Goal: Task Accomplishment & Management: Manage account settings

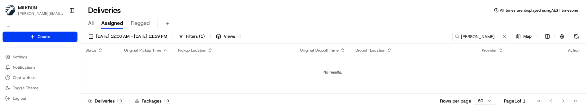
drag, startPoint x: 251, startPoint y: 67, endPoint x: 266, endPoint y: 64, distance: 15.8
click at [251, 67] on td "No results." at bounding box center [332, 72] width 504 height 31
drag, startPoint x: 495, startPoint y: 37, endPoint x: 352, endPoint y: 31, distance: 143.4
click at [352, 31] on div "17/08/2025 12:00 AM - 24/08/2025 11:59 PM Filters ( 1 ) Views simran sharma Map…" at bounding box center [332, 69] width 505 height 80
drag, startPoint x: 485, startPoint y: 34, endPoint x: 315, endPoint y: 31, distance: 170.0
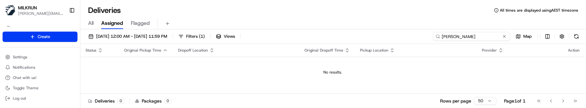
click at [315, 31] on div "[DATE] 12:00 AM - [DATE] 11:59 PM Filters ( 1 ) Views [PERSON_NAME] cul Map Sta…" at bounding box center [332, 69] width 505 height 80
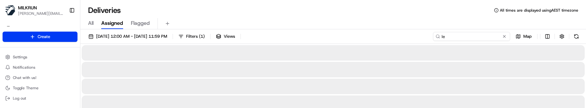
type input "l"
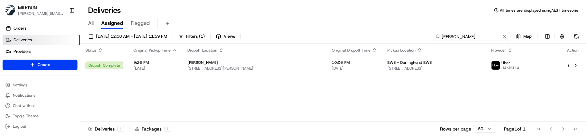
drag, startPoint x: 486, startPoint y: 38, endPoint x: 413, endPoint y: 36, distance: 72.6
click at [416, 36] on div "16/08/2025 12:00 AM - 16/08/2025 11:59 PM Filters ( 1 ) Views alex hooper Map" at bounding box center [332, 38] width 505 height 12
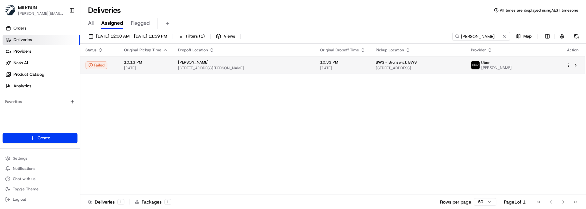
click at [365, 67] on span "16/08/2025" at bounding box center [342, 68] width 45 height 5
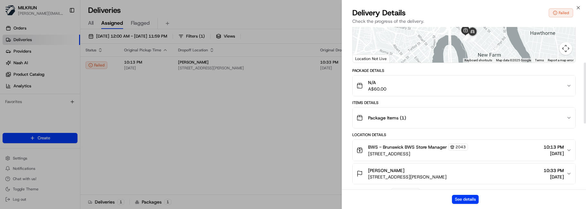
scroll to position [96, 0]
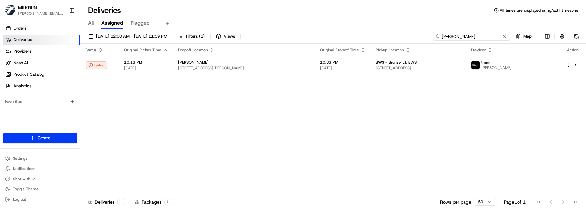
drag, startPoint x: 492, startPoint y: 38, endPoint x: 301, endPoint y: 40, distance: 190.2
click at [301, 40] on div "16/08/2025 12:00 AM - 16/08/2025 11:59 PM Filters ( 1 ) Views liam mo Map" at bounding box center [332, 38] width 505 height 12
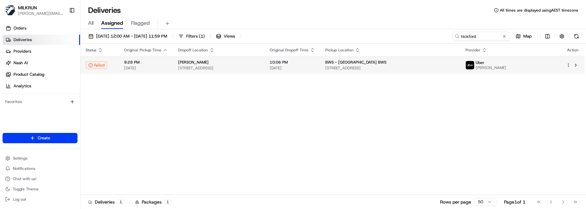
click at [350, 62] on span "BWS - Williamstown Drive BWS" at bounding box center [355, 62] width 61 height 5
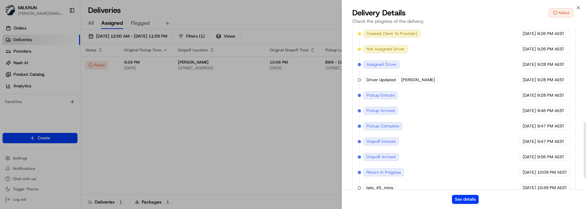
scroll to position [306, 0]
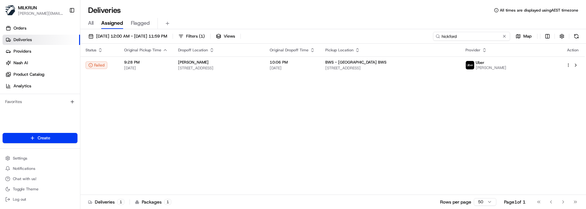
drag, startPoint x: 402, startPoint y: 31, endPoint x: 345, endPoint y: 24, distance: 57.2
click at [345, 24] on div "Deliveries All times are displayed using AEST timezone All Assigned Flagged 16/…" at bounding box center [332, 104] width 505 height 209
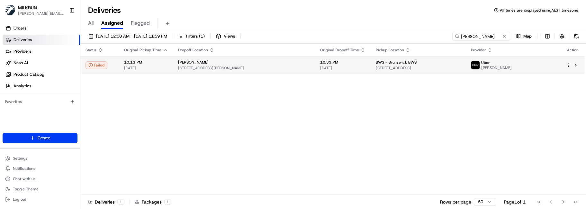
click at [333, 61] on span "10:33 PM" at bounding box center [342, 62] width 45 height 5
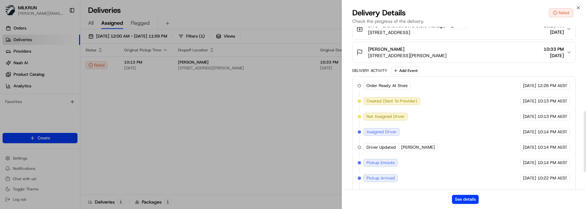
scroll to position [271, 0]
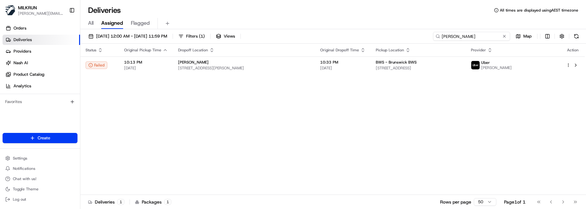
drag, startPoint x: 488, startPoint y: 37, endPoint x: 386, endPoint y: 32, distance: 102.0
click at [387, 32] on div "16/08/2025 12:00 AM - 16/08/2025 11:59 PM Filters ( 1 ) Views liam moat Map" at bounding box center [332, 38] width 505 height 12
paste input "rachel welburn"
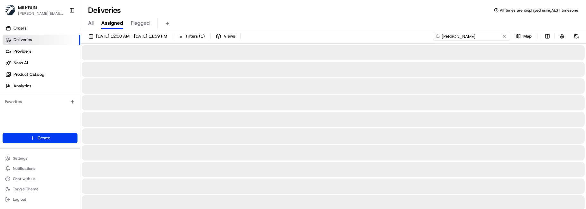
type input "rachel welburn"
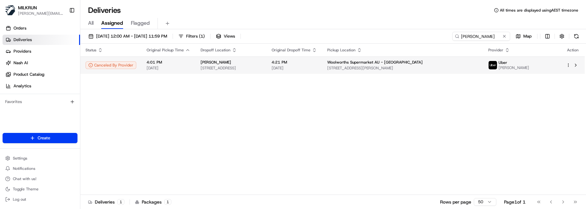
click at [317, 64] on span "4:21 PM" at bounding box center [293, 62] width 45 height 5
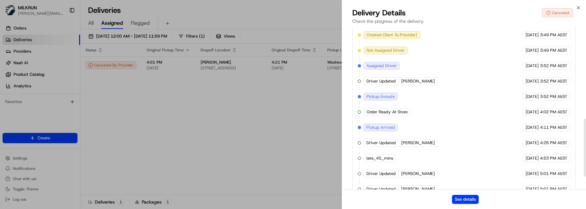
scroll to position [227, 0]
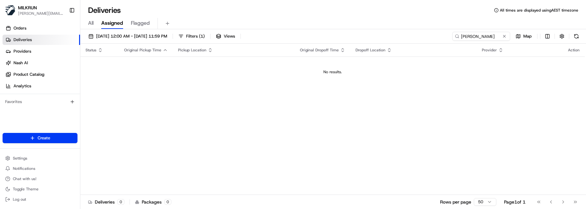
drag, startPoint x: 424, startPoint y: 37, endPoint x: 310, endPoint y: 25, distance: 114.7
click at [329, 32] on div "[DATE] 12:00 AM - [DATE] 11:59 PM Filters ( 1 ) Views [PERSON_NAME] Map" at bounding box center [332, 38] width 505 height 12
type input "tara wash"
click at [155, 37] on span "17/08/2025 12:00 AM - 24/08/2025 11:59 PM" at bounding box center [131, 36] width 71 height 6
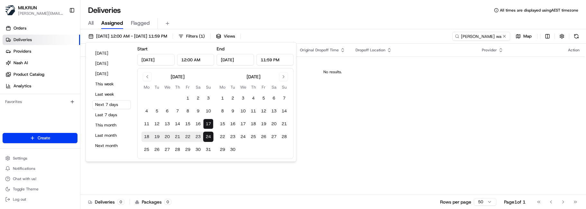
click at [208, 123] on button "17" at bounding box center [208, 124] width 10 height 10
type input "Aug 17, 2025"
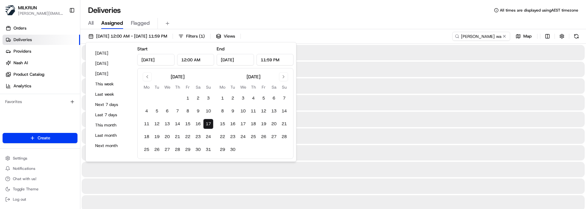
click at [208, 123] on button "17" at bounding box center [208, 124] width 10 height 10
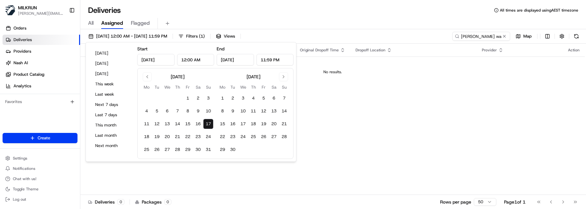
click at [345, 110] on div "Status Original Pickup Time Pickup Location Original Dropoff Time Dropoff Locat…" at bounding box center [332, 119] width 504 height 151
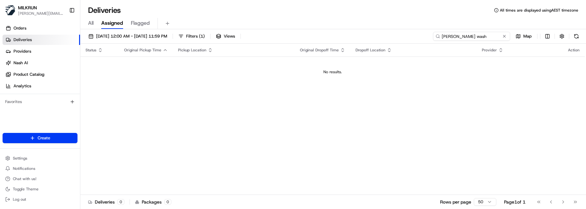
drag, startPoint x: 488, startPoint y: 38, endPoint x: 401, endPoint y: 32, distance: 87.3
click at [403, 32] on div "17/08/2025 12:00 AM - 17/08/2025 11:59 PM Filters ( 1 ) Views tara wash Map" at bounding box center [332, 38] width 505 height 12
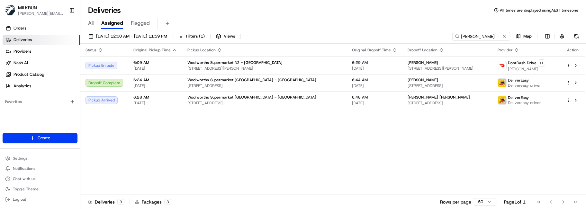
drag, startPoint x: 240, startPoint y: 138, endPoint x: 252, endPoint y: 135, distance: 12.0
click at [244, 137] on div "Status Original Pickup Time Pickup Location Original Dropoff Time Dropoff Locat…" at bounding box center [332, 119] width 504 height 151
drag, startPoint x: 492, startPoint y: 37, endPoint x: 355, endPoint y: 34, distance: 137.2
click at [355, 34] on div "17/08/2025 12:00 AM - 17/08/2025 11:59 PM Filters ( 1 ) Views tara Map" at bounding box center [332, 38] width 505 height 12
click at [469, 37] on input "tara" at bounding box center [471, 36] width 77 height 9
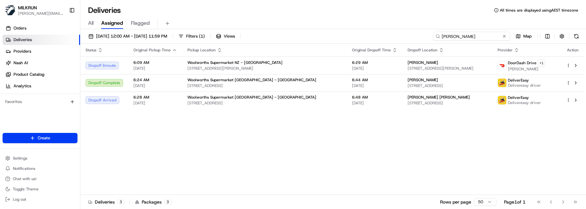
drag, startPoint x: 469, startPoint y: 37, endPoint x: 243, endPoint y: 27, distance: 225.7
click at [248, 30] on div "17/08/2025 12:00 AM - 17/08/2025 11:59 PM Filters ( 1 ) Views tara Map Status O…" at bounding box center [332, 119] width 505 height 181
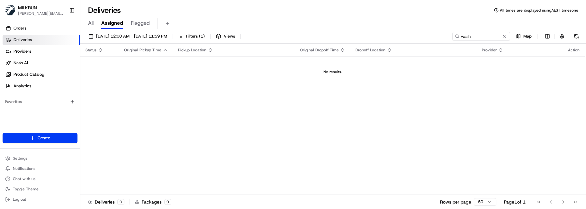
drag, startPoint x: 232, startPoint y: 187, endPoint x: 369, endPoint y: 130, distance: 148.6
click at [232, 187] on div "Status Original Pickup Time Pickup Location Original Dropoff Time Dropoff Locat…" at bounding box center [332, 119] width 504 height 151
drag, startPoint x: 477, startPoint y: 37, endPoint x: 365, endPoint y: 39, distance: 111.8
click at [365, 39] on div "17/08/2025 12:00 AM - 17/08/2025 11:59 PM Filters ( 1 ) Views wash Map" at bounding box center [332, 38] width 505 height 12
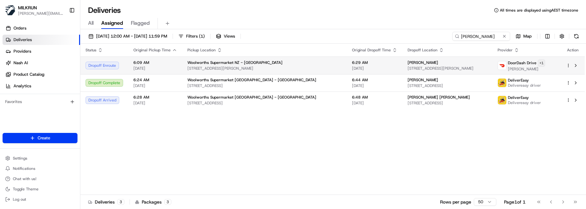
click at [537, 64] on html "MILKRUN marcellina.berwick@woolworths.co.nz Toggle Sidebar Orders Deliveries Pr…" at bounding box center [293, 104] width 586 height 209
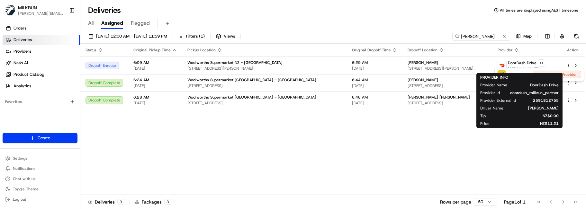
click at [337, 144] on html "MILKRUN marcellina.berwick@woolworths.co.nz Toggle Sidebar Orders Deliveries Pr…" at bounding box center [293, 104] width 586 height 209
click at [326, 189] on div "Status Original Pickup Time Pickup Location Original Dropoff Time Dropoff Locat…" at bounding box center [332, 119] width 504 height 151
click at [537, 63] on html "MILKRUN marcellina.berwick@woolworths.co.nz Toggle Sidebar Orders Deliveries Pr…" at bounding box center [293, 104] width 586 height 209
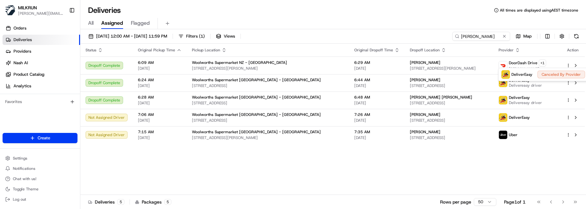
drag, startPoint x: 227, startPoint y: 195, endPoint x: 269, endPoint y: 186, distance: 42.3
click at [227, 195] on html "MILKRUN marcellina.berwick@woolworths.co.nz Toggle Sidebar Orders Deliveries Pr…" at bounding box center [293, 104] width 586 height 209
drag, startPoint x: 475, startPoint y: 36, endPoint x: 308, endPoint y: 30, distance: 166.8
click at [316, 31] on div "17/08/2025 12:00 AM - 17/08/2025 11:59 PM Filters ( 1 ) Views tara Map Status O…" at bounding box center [332, 119] width 505 height 181
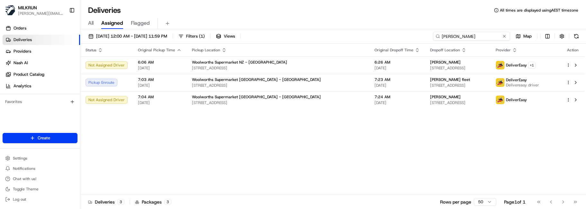
type input "brent"
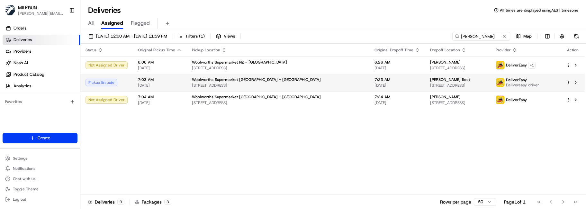
click at [374, 82] on span "7:23 AM" at bounding box center [396, 79] width 45 height 5
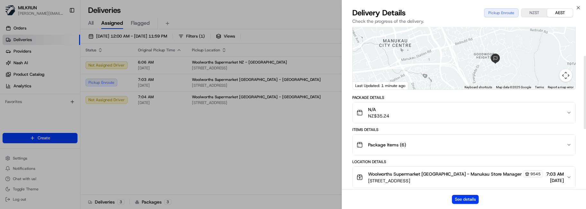
scroll to position [64, 0]
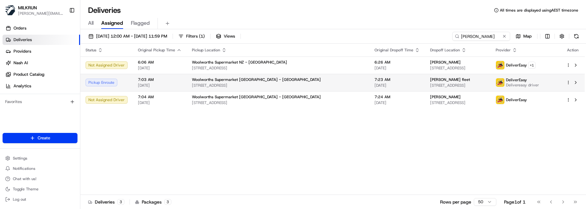
click at [192, 82] on span "Woolworths Supermarket NZ - Manukau" at bounding box center [256, 79] width 129 height 5
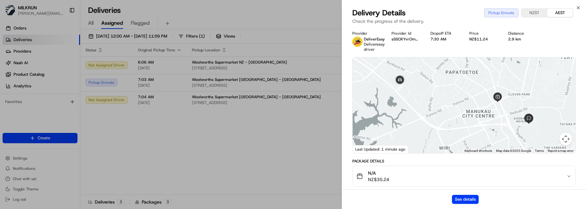
click at [467, 193] on div "See details" at bounding box center [464, 200] width 244 height 20
click at [465, 197] on button "See details" at bounding box center [465, 199] width 27 height 9
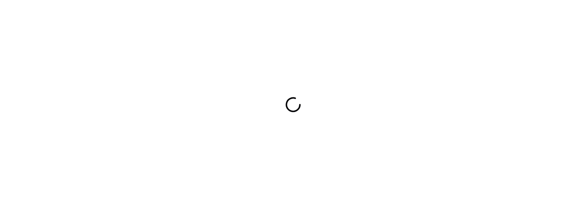
drag, startPoint x: 192, startPoint y: 188, endPoint x: 229, endPoint y: 185, distance: 37.7
click at [193, 188] on div at bounding box center [293, 104] width 586 height 209
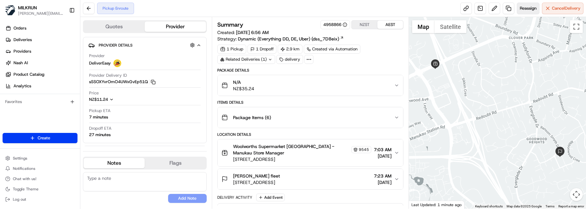
click at [525, 7] on span "Reassign" at bounding box center [527, 8] width 17 height 6
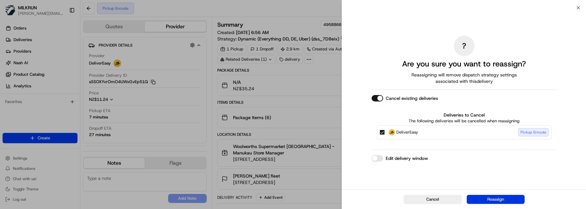
click at [491, 200] on button "Reassign" at bounding box center [495, 199] width 58 height 9
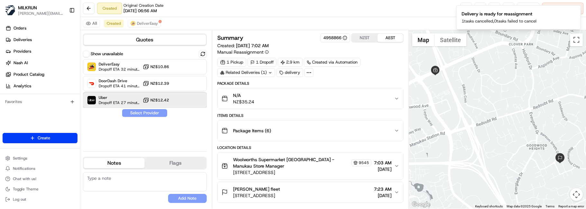
click at [133, 99] on span "Uber" at bounding box center [119, 97] width 41 height 5
click at [163, 111] on button "Assign Provider" at bounding box center [145, 113] width 46 height 8
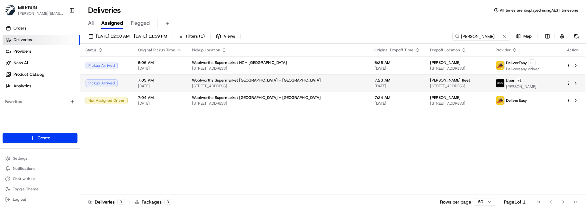
click at [288, 86] on span "[STREET_ADDRESS]" at bounding box center [278, 86] width 172 height 5
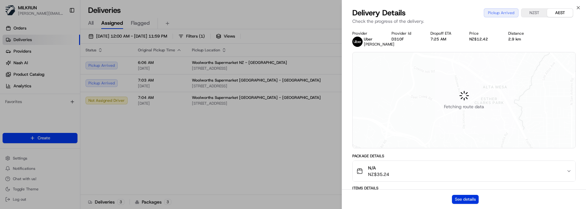
click at [467, 198] on button "See details" at bounding box center [465, 199] width 27 height 9
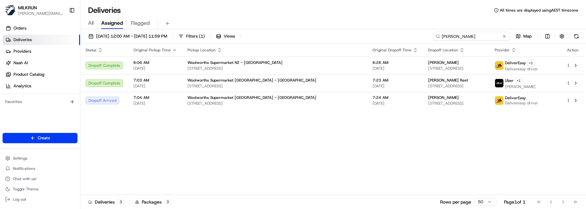
drag, startPoint x: 495, startPoint y: 37, endPoint x: 391, endPoint y: 33, distance: 104.8
click at [391, 33] on div "17/08/2025 12:00 AM - 17/08/2025 11:59 PM Filters ( 1 ) Views brent Map" at bounding box center [332, 38] width 505 height 12
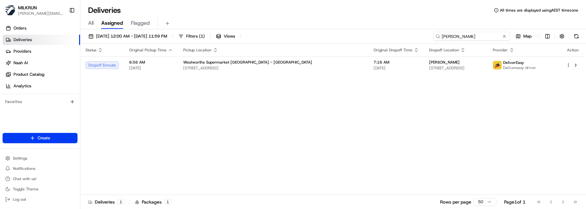
type input "hannah mcga"
click at [210, 133] on div "Status Original Pickup Time Pickup Location Original Dropoff Time Dropoff Locat…" at bounding box center [332, 119] width 504 height 151
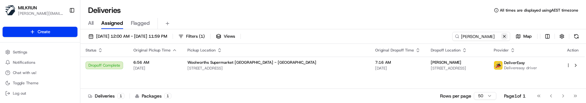
click at [503, 37] on button at bounding box center [504, 36] width 6 height 6
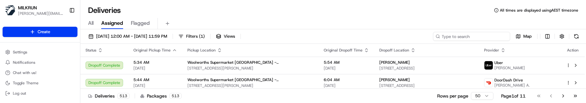
click at [471, 39] on input at bounding box center [471, 36] width 77 height 9
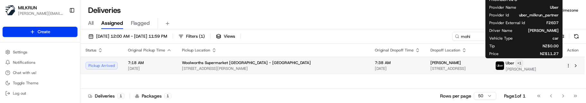
click at [530, 64] on html "MILKRUN marcellina.berwick@woolworths.co.nz Toggle Sidebar Orders Deliveries Pr…" at bounding box center [293, 51] width 586 height 103
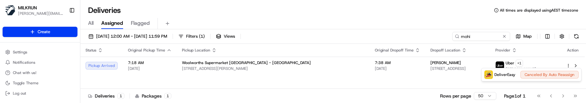
drag, startPoint x: 213, startPoint y: 85, endPoint x: 223, endPoint y: 85, distance: 10.6
click at [213, 85] on html "MILKRUN marcellina.berwick@woolworths.co.nz Toggle Sidebar Orders Deliveries Pr…" at bounding box center [293, 51] width 586 height 103
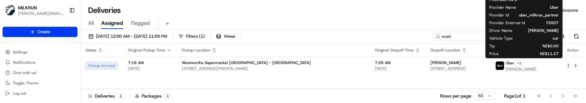
click at [472, 39] on input "mohi" at bounding box center [471, 36] width 77 height 9
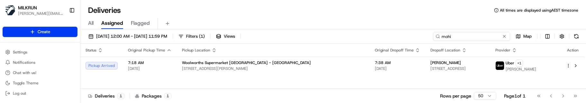
drag, startPoint x: 406, startPoint y: 32, endPoint x: 381, endPoint y: 30, distance: 25.5
click at [383, 31] on div "17/08/2025 12:00 AM - 17/08/2025 11:59 PM Filters ( 1 ) Views mohi Map Status O…" at bounding box center [332, 66] width 505 height 75
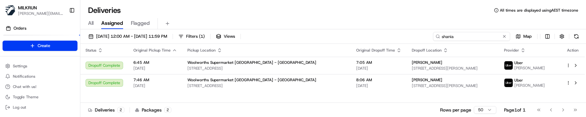
drag, startPoint x: 480, startPoint y: 35, endPoint x: 348, endPoint y: 40, distance: 132.1
click at [348, 40] on div "17/08/2025 12:00 AM - 17/08/2025 11:59 PM Filters ( 1 ) Views shania Map" at bounding box center [332, 38] width 505 height 12
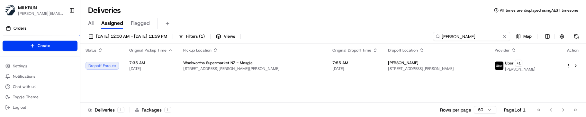
type input "higgins"
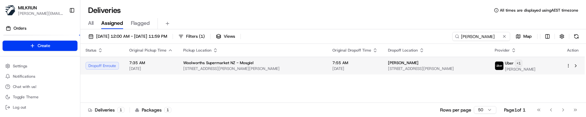
click at [528, 64] on html "MILKRUN marcellina.berwick@woolworths.co.nz Toggle Sidebar Orders Deliveries Pr…" at bounding box center [293, 58] width 586 height 117
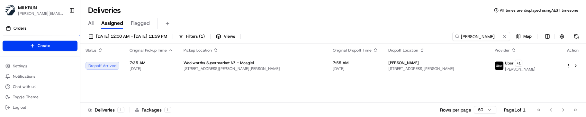
click at [420, 22] on div "All Assigned Flagged" at bounding box center [332, 23] width 505 height 11
click at [505, 38] on button at bounding box center [504, 36] width 6 height 6
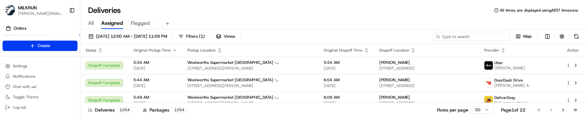
click at [488, 34] on input at bounding box center [471, 36] width 77 height 9
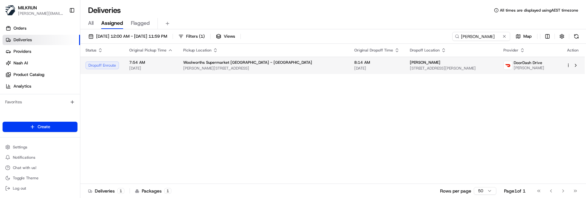
click at [287, 66] on span "[PERSON_NAME][STREET_ADDRESS]" at bounding box center [263, 68] width 161 height 5
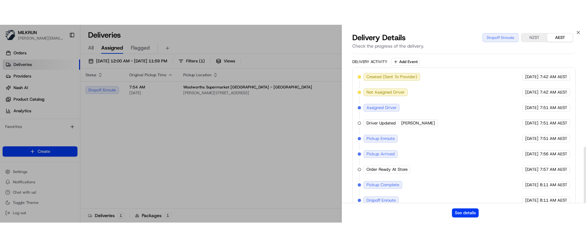
scroll to position [256, 0]
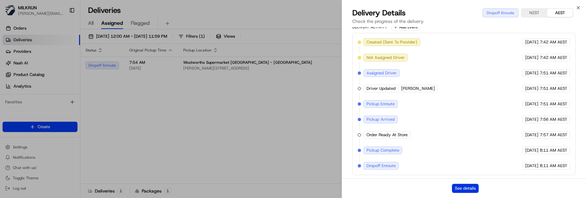
click at [458, 190] on button "See details" at bounding box center [465, 187] width 27 height 9
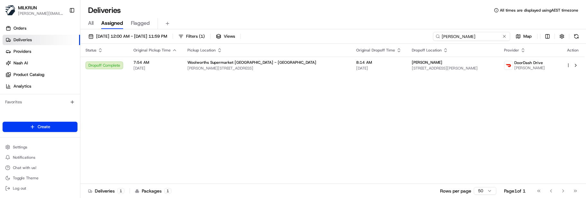
drag, startPoint x: 488, startPoint y: 37, endPoint x: 342, endPoint y: 36, distance: 146.2
click at [342, 36] on div "17/08/2025 12:00 AM - 17/08/2025 11:59 PM Filters ( 1 ) Views ellie budler Map" at bounding box center [332, 38] width 505 height 12
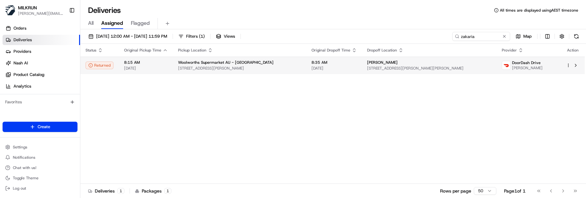
click at [311, 63] on span "8:35 AM" at bounding box center [333, 62] width 45 height 5
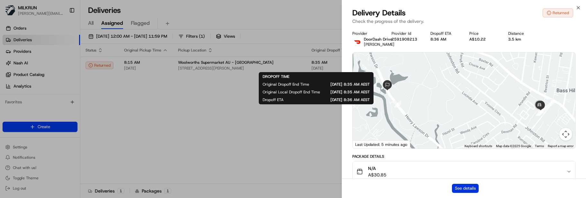
click at [461, 188] on button "See details" at bounding box center [465, 187] width 27 height 9
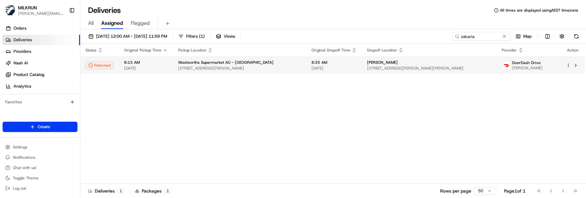
click at [569, 64] on html "MILKRUN marcellina.berwick@woolworths.co.nz Toggle Sidebar Orders Deliveries Pr…" at bounding box center [293, 99] width 586 height 198
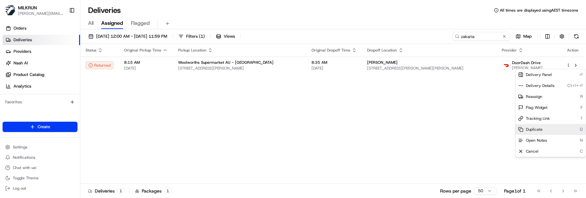
click at [542, 132] on div "Duplicate D" at bounding box center [550, 129] width 70 height 11
click at [261, 112] on html "MILKRUN marcellina.berwick@woolworths.co.nz Toggle Sidebar Orders Deliveries Pr…" at bounding box center [293, 99] width 586 height 198
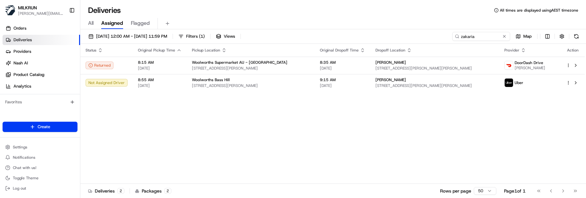
click at [237, 146] on div "Status Original Pickup Time Pickup Location Original Dropoff Time Dropoff Locat…" at bounding box center [332, 114] width 504 height 140
click at [569, 82] on html "MILKRUN marcellina.berwick@woolworths.co.nz Toggle Sidebar Orders Deliveries Pr…" at bounding box center [293, 99] width 586 height 198
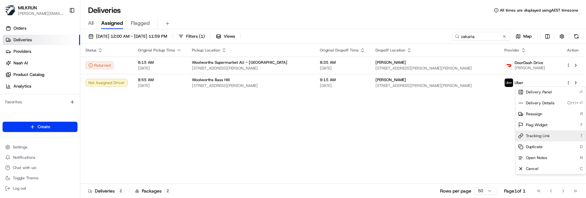
click at [544, 137] on span "Tracking Link" at bounding box center [538, 135] width 24 height 5
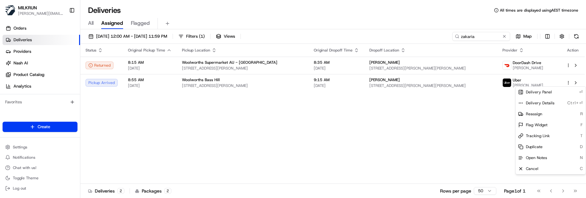
click at [195, 110] on html "MILKRUN marcellina.berwick@woolworths.co.nz Toggle Sidebar Orders Deliveries Pr…" at bounding box center [293, 99] width 586 height 198
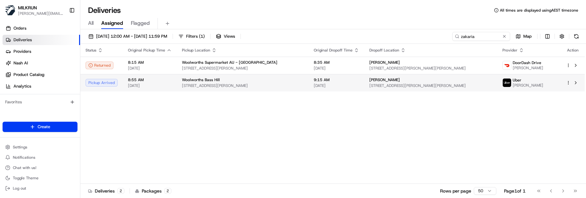
click at [252, 80] on div "Woolworths Bass Hill" at bounding box center [242, 79] width 121 height 5
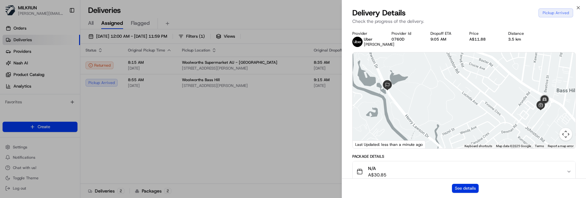
click at [457, 185] on button "See details" at bounding box center [465, 187] width 27 height 9
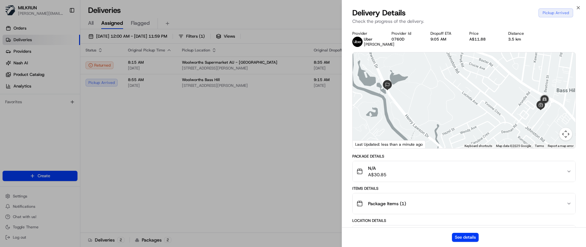
drag, startPoint x: 212, startPoint y: 120, endPoint x: 259, endPoint y: 102, distance: 50.2
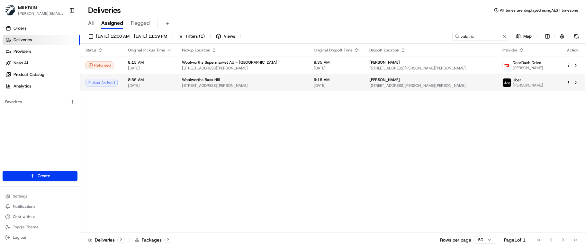
click at [568, 83] on html "MILKRUN marcellina.berwick@woolworths.co.nz Toggle Sidebar Orders Deliveries Pr…" at bounding box center [293, 123] width 586 height 247
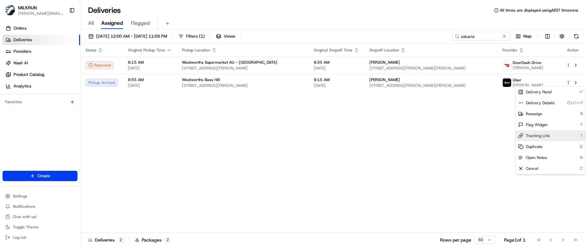
click at [543, 135] on span "Tracking Link" at bounding box center [538, 135] width 24 height 5
click at [141, 83] on html "MILKRUN marcellina.berwick@woolworths.co.nz Toggle Sidebar Orders Deliveries Pr…" at bounding box center [293, 123] width 586 height 247
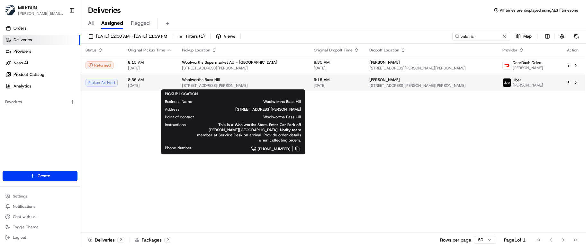
click at [233, 79] on div "Woolworths Bass Hill" at bounding box center [242, 79] width 121 height 5
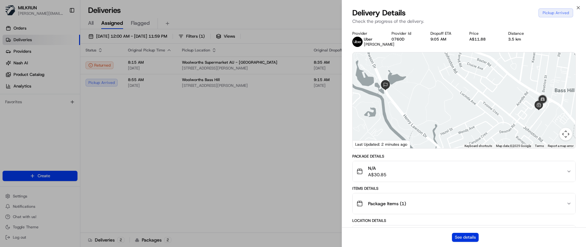
click at [459, 209] on button "See details" at bounding box center [465, 237] width 27 height 9
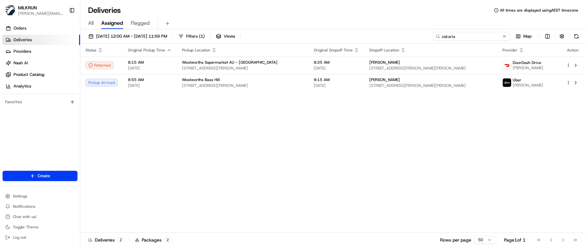
drag, startPoint x: 492, startPoint y: 35, endPoint x: 281, endPoint y: 25, distance: 210.6
click at [298, 30] on div "17/08/2025 12:00 AM - 17/08/2025 11:59 PM Filters ( 1 ) Views zakaria Map Statu…" at bounding box center [332, 138] width 505 height 219
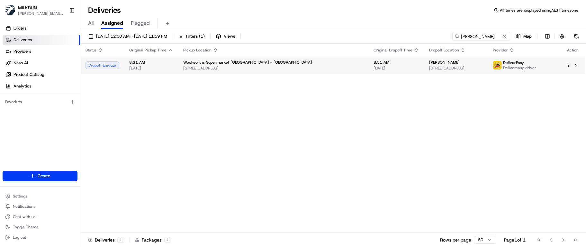
click at [373, 61] on span "8:51 AM" at bounding box center [395, 62] width 45 height 5
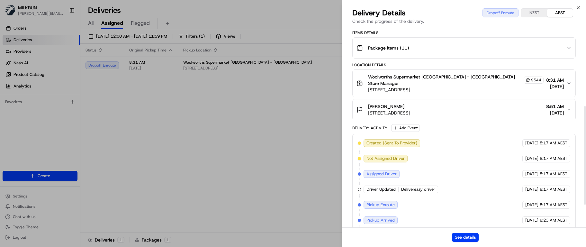
scroll to position [207, 0]
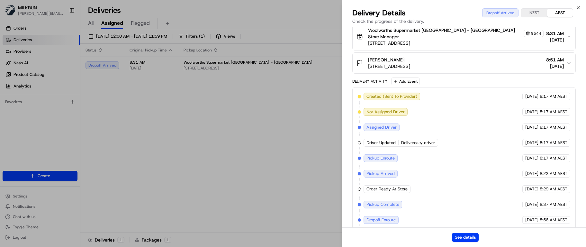
drag, startPoint x: 348, startPoint y: 207, endPoint x: 353, endPoint y: 205, distance: 6.2
click at [348, 207] on div "Provider DeliverEasy Delivereasy driver Provider Id 0-_CzSg_yn0B0S9pE9puaA Drop…" at bounding box center [464, 34] width 244 height 429
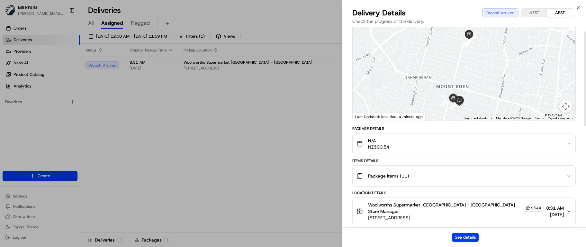
scroll to position [0, 0]
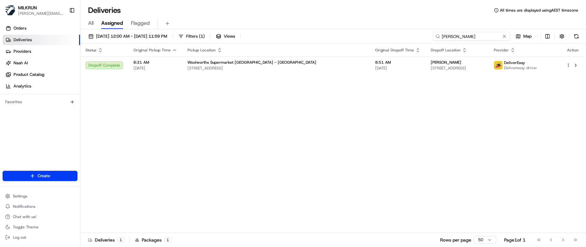
drag, startPoint x: 482, startPoint y: 37, endPoint x: 256, endPoint y: 25, distance: 226.1
click at [256, 25] on div "Deliveries All times are displayed using AEST timezone All Assigned Flagged 17/…" at bounding box center [332, 123] width 505 height 247
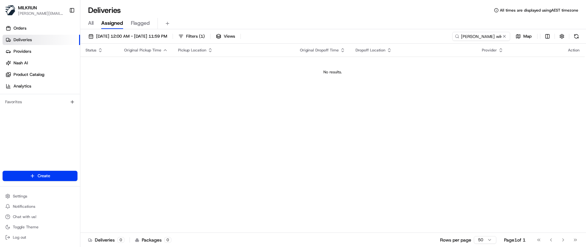
drag, startPoint x: 151, startPoint y: 184, endPoint x: 172, endPoint y: 179, distance: 21.8
click at [152, 184] on div "Status Original Pickup Time Pickup Location Original Dropoff Time Dropoff Locat…" at bounding box center [332, 138] width 504 height 189
click at [468, 37] on input "tim wiki" at bounding box center [471, 36] width 77 height 9
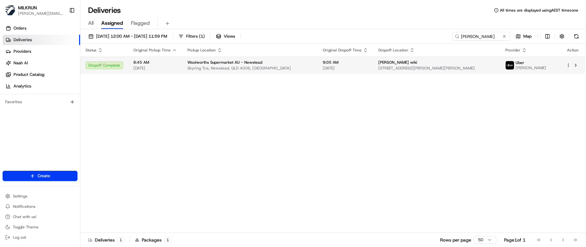
click at [386, 65] on span "Timothy wiki" at bounding box center [397, 62] width 39 height 5
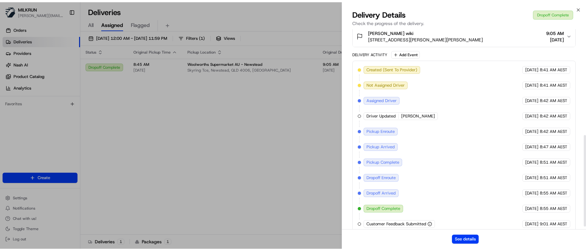
scroll to position [238, 0]
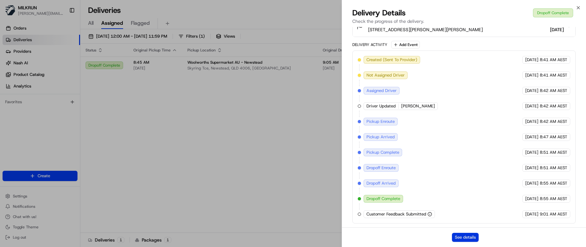
click at [463, 209] on button "See details" at bounding box center [465, 237] width 27 height 9
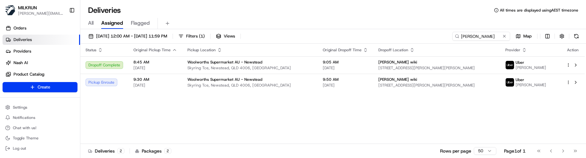
click at [277, 122] on div "Status Original Pickup Time Pickup Location Original Dropoff Time Dropoff Locat…" at bounding box center [332, 94] width 504 height 101
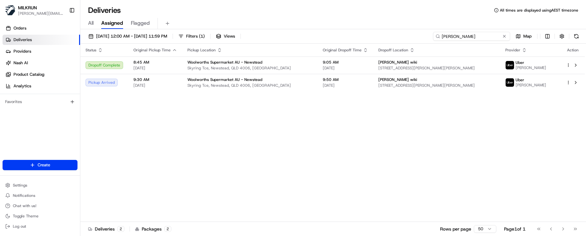
drag, startPoint x: 493, startPoint y: 37, endPoint x: 355, endPoint y: 30, distance: 138.6
click at [366, 31] on div "17/08/2025 12:00 AM - 17/08/2025 11:59 PM Filters ( 1 ) Views timothy wiki Map …" at bounding box center [332, 133] width 505 height 208
type input "emma johnson"
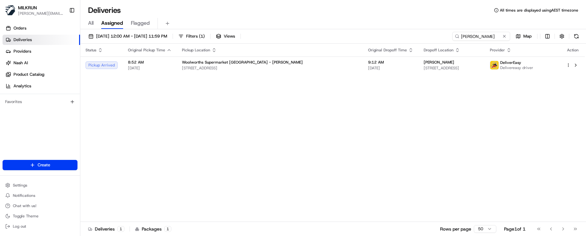
click at [296, 159] on div "Status Original Pickup Time Pickup Location Original Dropoff Time Dropoff Locat…" at bounding box center [332, 133] width 504 height 178
click at [246, 64] on span "Woolworths Supermarket NZ - Grey Lynn" at bounding box center [242, 62] width 121 height 5
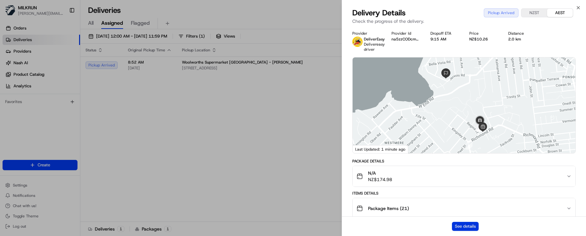
click at [461, 209] on button "See details" at bounding box center [465, 226] width 27 height 9
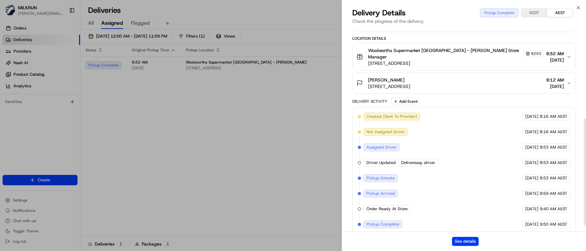
scroll to position [187, 0]
drag, startPoint x: 207, startPoint y: 134, endPoint x: 195, endPoint y: 90, distance: 45.6
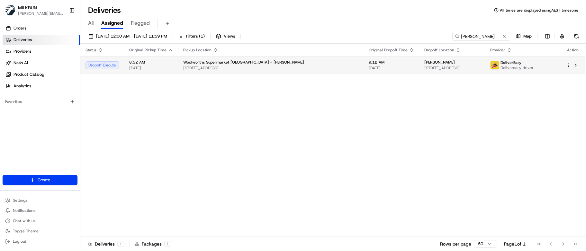
click at [210, 67] on span "[STREET_ADDRESS]" at bounding box center [270, 68] width 175 height 5
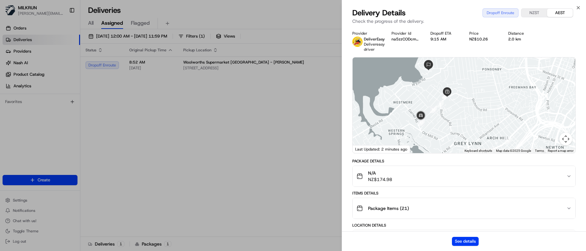
drag, startPoint x: 173, startPoint y: 182, endPoint x: 220, endPoint y: 164, distance: 49.8
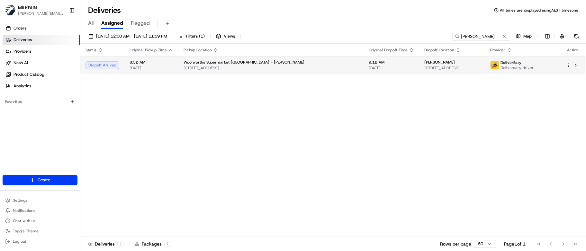
click at [172, 69] on td "8:52 AM 17/08/2025" at bounding box center [151, 65] width 54 height 17
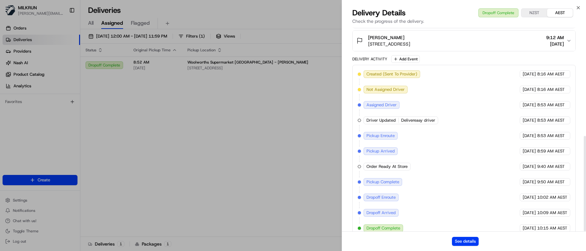
scroll to position [234, 0]
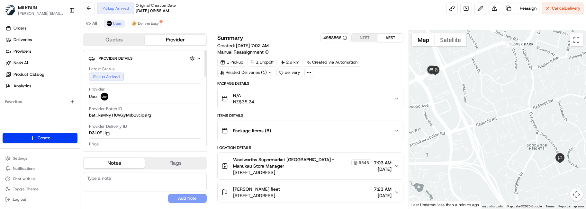
click at [114, 179] on textarea at bounding box center [145, 181] width 124 height 19
paste textarea "Good XXXX Team🌞️ Please can you deliver this order ASAP as the customer has bee…"
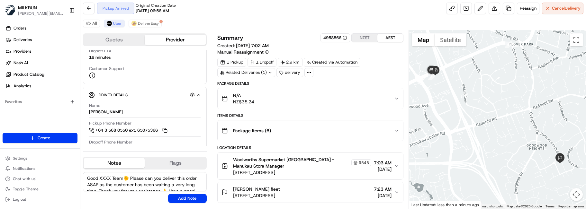
drag, startPoint x: 122, startPoint y: 179, endPoint x: 80, endPoint y: 179, distance: 42.4
click at [80, 179] on div "MILKRUN marcellina.berwick@woolworths.co.nz Toggle Sidebar Orders Deliveries Pr…" at bounding box center [293, 104] width 586 height 209
type textarea "Kia Ora Shavneet🌞️ Please can you deliver this order ASAP as the customer has b…"
click at [176, 195] on button "Add Note" at bounding box center [187, 198] width 39 height 9
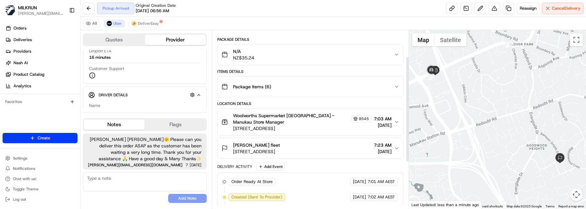
scroll to position [44, 0]
drag, startPoint x: 408, startPoint y: 120, endPoint x: 405, endPoint y: 108, distance: 12.9
click at [406, 108] on div at bounding box center [407, 109] width 2 height 104
click at [106, 194] on div "No results found Add Note" at bounding box center [145, 187] width 124 height 31
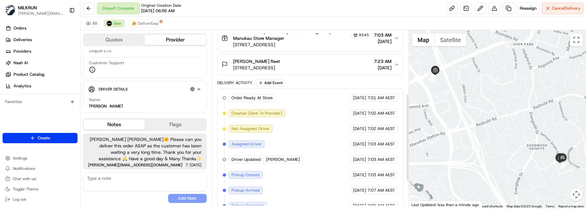
scroll to position [184, 0]
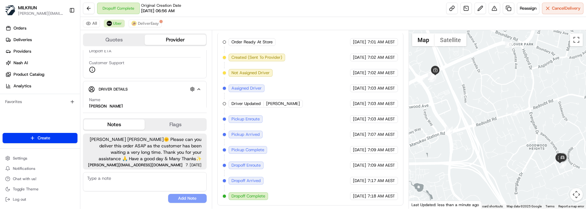
drag, startPoint x: 134, startPoint y: 198, endPoint x: 209, endPoint y: 165, distance: 81.8
click at [136, 196] on div "No results found Add Note" at bounding box center [145, 187] width 124 height 31
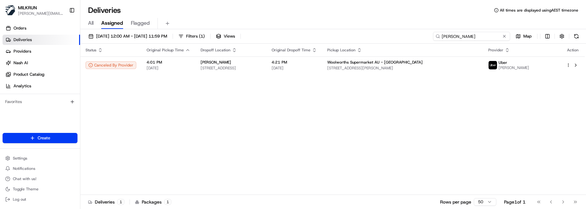
drag, startPoint x: 491, startPoint y: 35, endPoint x: 381, endPoint y: 35, distance: 109.9
click at [381, 35] on div "[DATE] 12:00 AM - [DATE] 11:59 PM Filters ( 1 ) Views [PERSON_NAME] Map" at bounding box center [332, 38] width 505 height 12
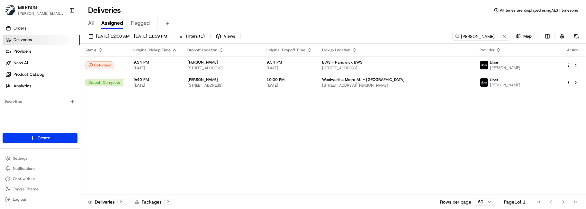
click at [378, 56] on th "Pickup Location" at bounding box center [395, 50] width 157 height 13
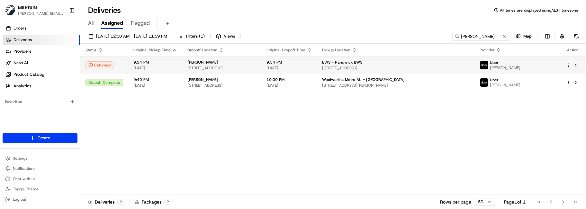
click at [431, 64] on div "BWS - Randwick BWS" at bounding box center [395, 62] width 147 height 5
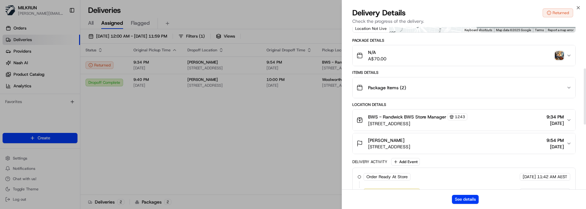
scroll to position [114, 0]
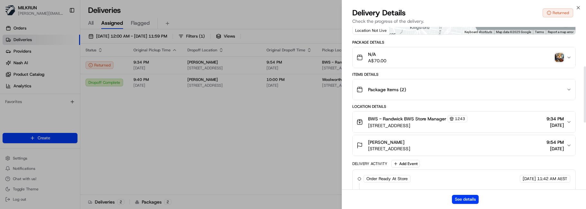
click at [557, 62] on img "button" at bounding box center [559, 57] width 9 height 9
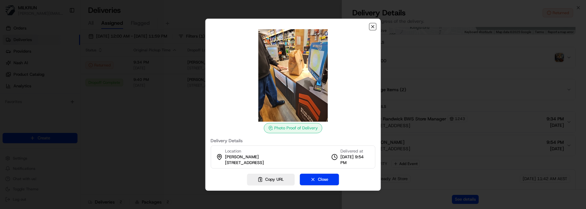
click at [372, 27] on icon "button" at bounding box center [372, 26] width 5 height 5
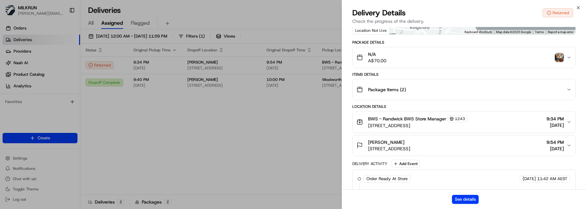
click at [354, 197] on div "See details" at bounding box center [464, 200] width 244 height 20
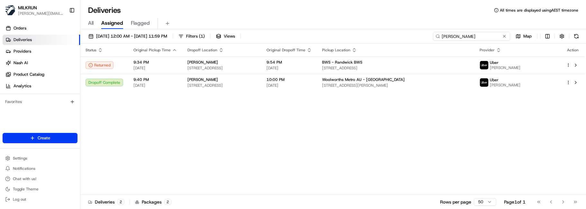
drag, startPoint x: 493, startPoint y: 34, endPoint x: 401, endPoint y: 30, distance: 92.0
click at [404, 31] on div "[DATE] 12:00 AM - [DATE] 11:59 PM Filters ( 1 ) Views [PERSON_NAME] Map Status …" at bounding box center [332, 119] width 505 height 181
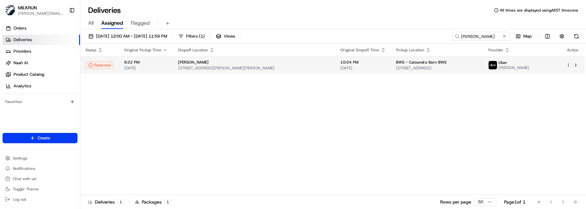
click at [396, 63] on span "BWS - Caloundra Barn BWS" at bounding box center [421, 62] width 50 height 5
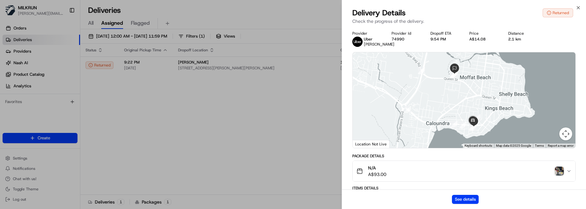
click at [558, 176] on img "button" at bounding box center [559, 171] width 9 height 9
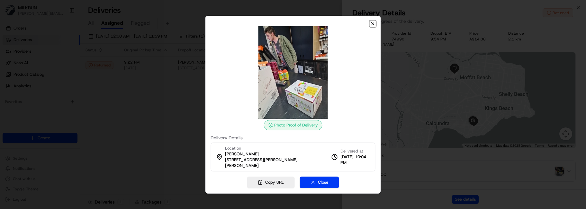
click at [373, 26] on icon "button" at bounding box center [372, 23] width 5 height 5
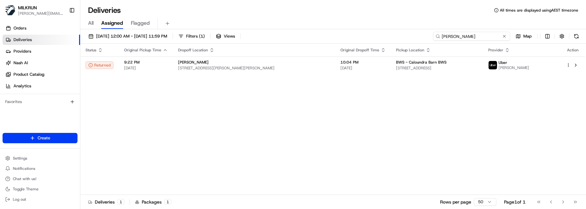
drag, startPoint x: 482, startPoint y: 39, endPoint x: 421, endPoint y: 39, distance: 60.7
click at [421, 39] on div "[DATE] 12:00 AM - [DATE] 11:59 PM Filters ( 1 ) Views [PERSON_NAME] wak Map" at bounding box center [332, 38] width 505 height 12
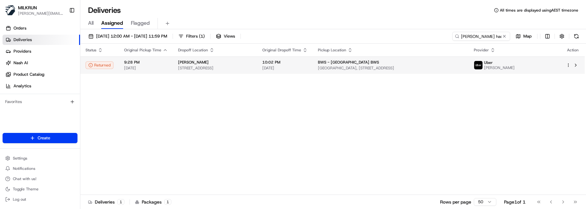
click at [421, 64] on div "BWS - [GEOGRAPHIC_DATA] BWS" at bounding box center [391, 62] width 146 height 5
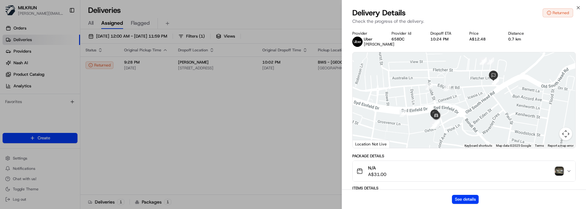
click at [562, 176] on img "button" at bounding box center [559, 171] width 9 height 9
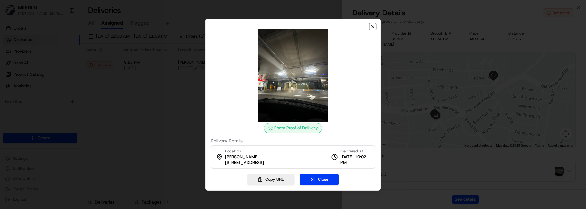
click at [370, 27] on icon "button" at bounding box center [372, 26] width 5 height 5
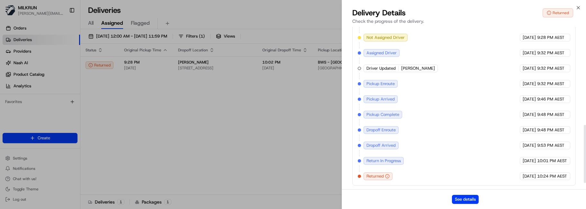
scroll to position [291, 0]
drag, startPoint x: 221, startPoint y: 103, endPoint x: 177, endPoint y: 88, distance: 46.6
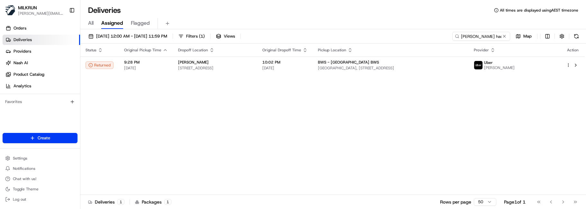
click at [332, 127] on div "Status Original Pickup Time Dropoff Location Original Dropoff Time Pickup Locat…" at bounding box center [332, 119] width 504 height 151
drag, startPoint x: 493, startPoint y: 34, endPoint x: 434, endPoint y: 35, distance: 59.1
click at [434, 35] on input "[PERSON_NAME] had" at bounding box center [471, 36] width 77 height 9
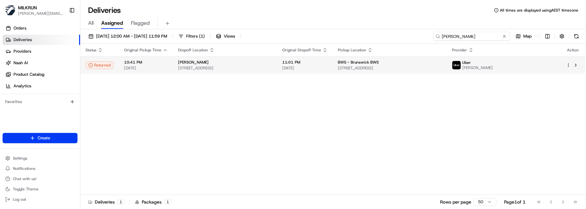
type input "[PERSON_NAME]"
click at [333, 66] on td "11:01 PM [DATE]" at bounding box center [305, 65] width 56 height 17
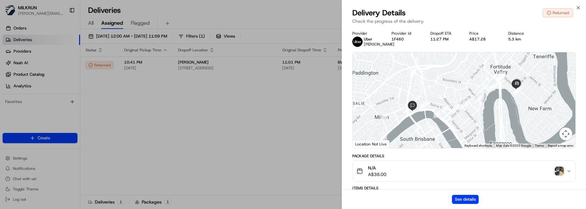
click at [557, 176] on img "button" at bounding box center [559, 171] width 9 height 9
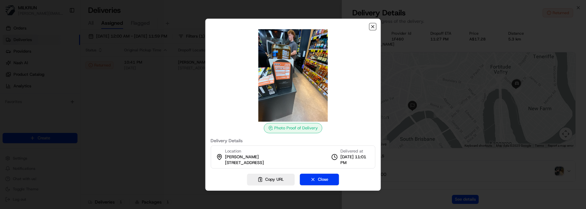
click at [372, 28] on icon "button" at bounding box center [372, 26] width 5 height 5
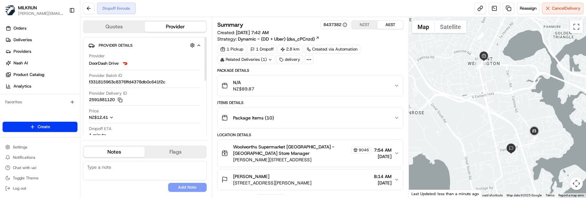
click at [153, 170] on textarea at bounding box center [145, 170] width 124 height 19
paste textarea "Good XXXX Team🌞️ Please can you deliver this order ASAP as the customer has bee…"
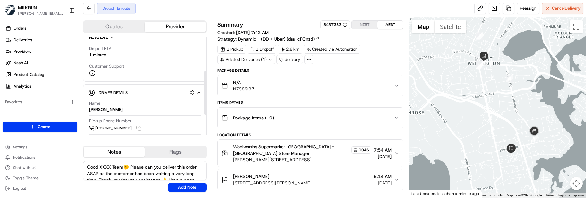
scroll to position [96, 0]
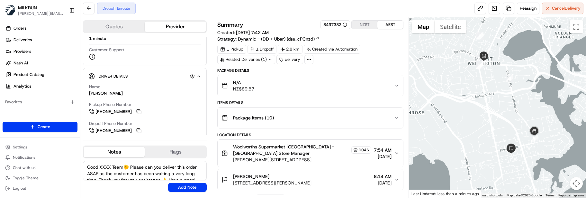
drag, startPoint x: 125, startPoint y: 167, endPoint x: 87, endPoint y: 164, distance: 37.8
click at [87, 164] on textarea "Good XXXX Team🌞️ Please can you deliver this order ASAP as the customer has bee…" at bounding box center [145, 170] width 124 height 19
type textarea "[PERSON_NAME]🌞️ Please can you deliver this order ASAP as the customer has been…"
click at [178, 183] on button "Add Note" at bounding box center [187, 186] width 39 height 9
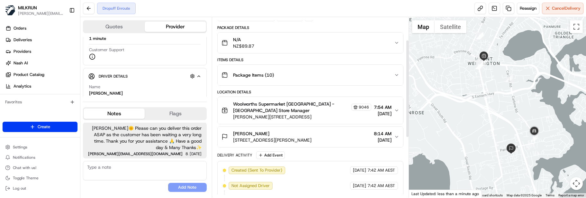
scroll to position [42, 0]
drag, startPoint x: 407, startPoint y: 128, endPoint x: 407, endPoint y: 116, distance: 12.2
click at [407, 116] on div at bounding box center [407, 88] width 2 height 96
click at [105, 185] on div "No results found Add Note" at bounding box center [145, 176] width 124 height 31
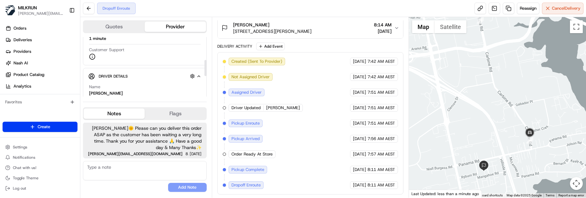
scroll to position [64, 0]
drag, startPoint x: 131, startPoint y: 186, endPoint x: 135, endPoint y: 185, distance: 4.0
click at [131, 186] on div "No results found Add Note" at bounding box center [145, 176] width 124 height 31
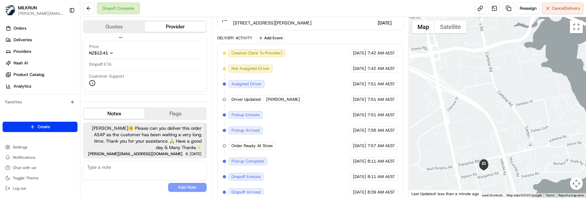
scroll to position [182, 0]
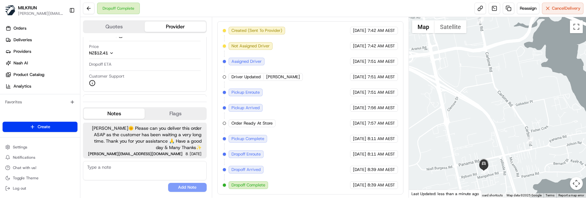
click at [118, 186] on div "No results found Add Note" at bounding box center [145, 176] width 124 height 31
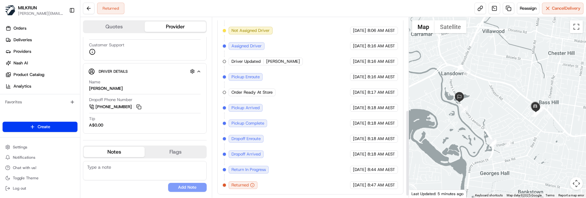
scroll to position [198, 0]
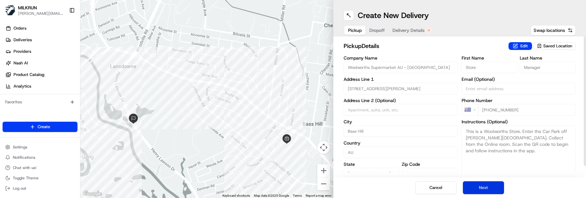
click at [483, 191] on button "Next" at bounding box center [483, 187] width 41 height 13
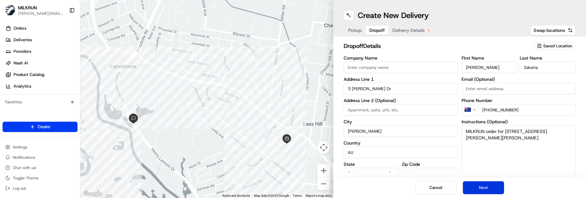
click at [492, 187] on button "Next" at bounding box center [483, 187] width 41 height 13
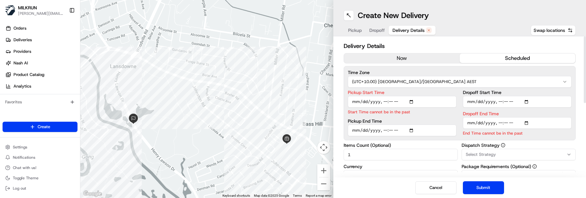
click at [385, 102] on input "Pickup Start Time" at bounding box center [402, 102] width 109 height 12
type input "[DATE]T08:55"
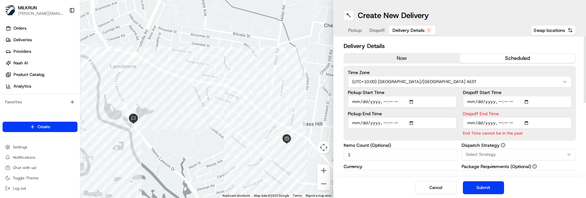
click at [499, 123] on input "Dropoff End Time" at bounding box center [517, 123] width 109 height 12
click at [505, 123] on input "Dropoff End Time" at bounding box center [517, 123] width 109 height 12
click at [511, 123] on input "Dropoff End Time" at bounding box center [517, 123] width 109 height 12
click at [487, 190] on button "Submit" at bounding box center [483, 187] width 41 height 13
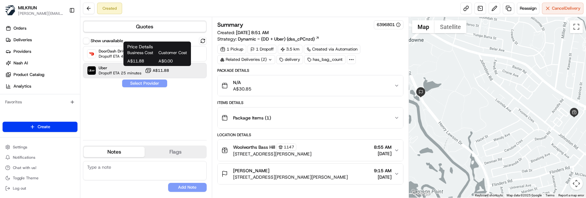
click at [165, 69] on span "A$11.88" at bounding box center [161, 70] width 16 height 5
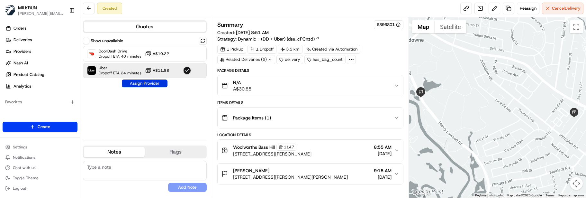
click at [147, 83] on button "Assign Provider" at bounding box center [145, 83] width 46 height 8
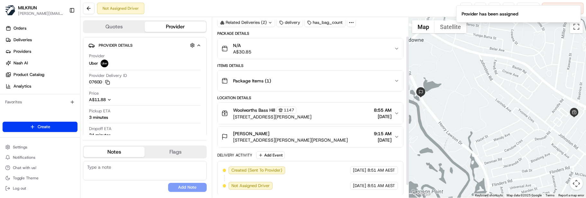
scroll to position [38, 0]
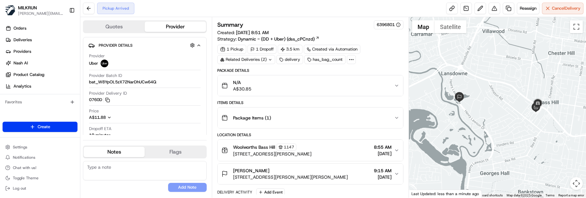
click at [152, 170] on textarea at bounding box center [145, 170] width 124 height 19
paste textarea "Good XXX Team🌞️Please NOTE the delivery instructions & kindly contact the custo…"
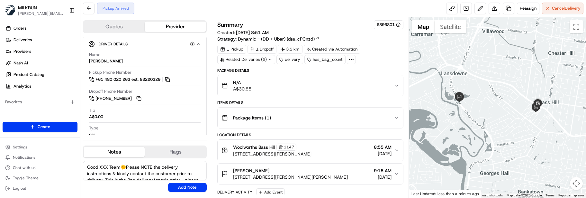
drag, startPoint x: 122, startPoint y: 168, endPoint x: 99, endPoint y: 167, distance: 22.8
click at [99, 167] on textarea "Good XXX Team🌞️Please NOTE the delivery instructions & kindly contact the custo…" at bounding box center [145, 170] width 124 height 19
click at [112, 173] on textarea "Good Morning Zakria🌞️Please NOTE the delivery instructions & kindly contact the…" at bounding box center [145, 170] width 124 height 19
type textarea "Good Morning Zakria🌞️Please NOTE the delivery instructions the UNIT# is 2163 & …"
click at [191, 186] on button "Add Note" at bounding box center [187, 186] width 39 height 9
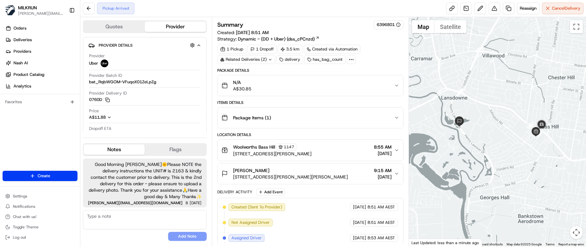
click at [94, 236] on div "No results found Add Note" at bounding box center [145, 225] width 124 height 31
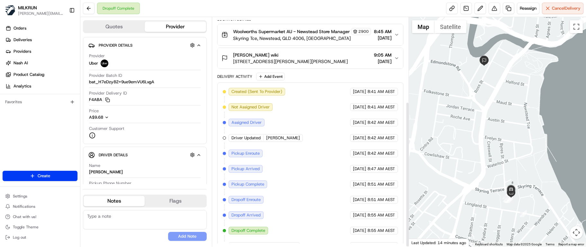
scroll to position [133, 0]
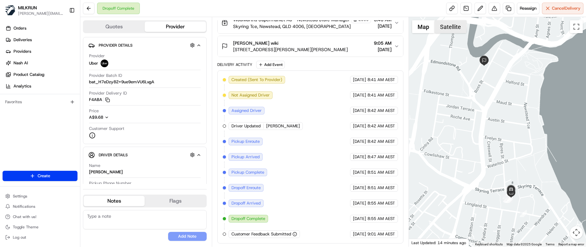
click at [458, 30] on button "Satellite" at bounding box center [450, 26] width 32 height 13
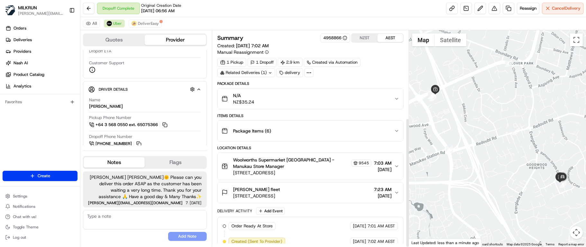
scroll to position [146, 0]
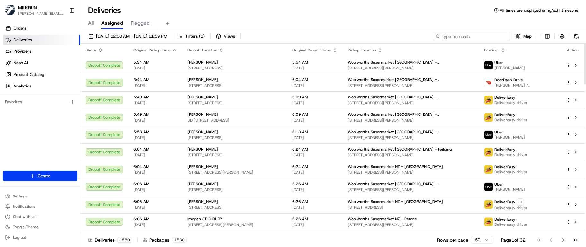
click at [470, 38] on input at bounding box center [471, 36] width 77 height 9
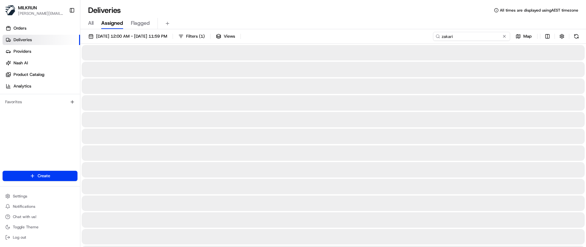
type input "zakaria"
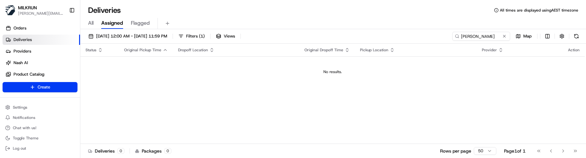
click at [236, 99] on div "Status Original Pickup Time Dropoff Location Original Dropoff Time Pickup Locat…" at bounding box center [332, 94] width 504 height 101
click at [504, 37] on button at bounding box center [504, 36] width 6 height 6
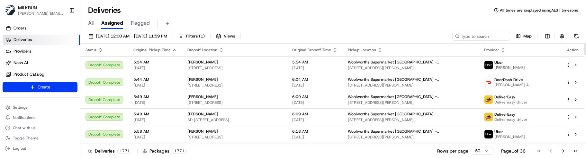
click at [307, 153] on div "Deliveries 1771 Packages 1771 Rows per page 50 Page 1 of 36 Go to first page Go…" at bounding box center [332, 151] width 505 height 14
click at [491, 34] on input at bounding box center [471, 36] width 77 height 9
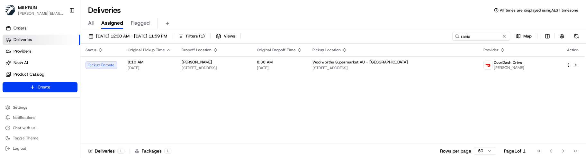
click at [347, 109] on div "Status Original Pickup Time Dropoff Location Original Dropoff Time Pickup Locat…" at bounding box center [332, 94] width 504 height 101
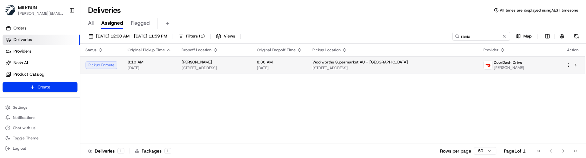
click at [302, 65] on span "8:30 AM" at bounding box center [279, 62] width 45 height 5
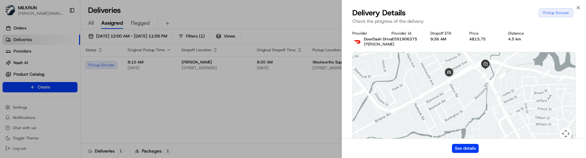
drag, startPoint x: 489, startPoint y: 86, endPoint x: 481, endPoint y: 93, distance: 10.9
click at [481, 93] on div at bounding box center [463, 100] width 223 height 96
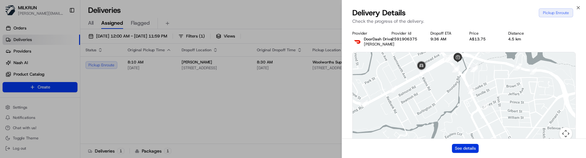
click at [471, 146] on button "See details" at bounding box center [465, 148] width 27 height 9
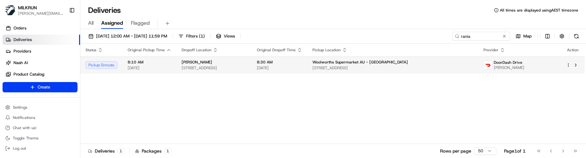
click at [566, 65] on html "MILKRUN marcellina.berwick@woolworths.co.nz Toggle Sidebar Orders Deliveries Pr…" at bounding box center [293, 79] width 586 height 158
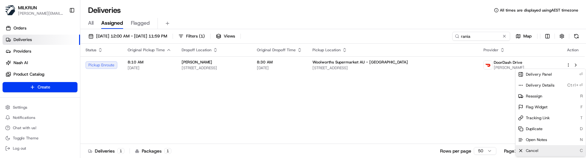
click at [555, 149] on div "Cancel C" at bounding box center [550, 151] width 70 height 11
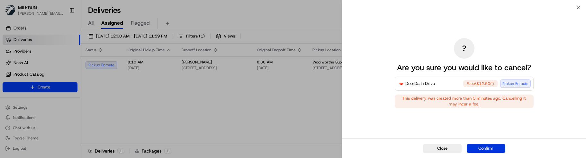
click at [486, 148] on button "Confirm" at bounding box center [485, 148] width 39 height 9
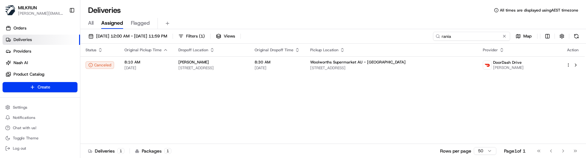
drag, startPoint x: 486, startPoint y: 34, endPoint x: 312, endPoint y: 34, distance: 174.4
click at [314, 34] on div "17/08/2025 12:00 AM - 24/08/2025 11:59 PM Filters ( 1 ) Views rania Map" at bounding box center [332, 38] width 505 height 12
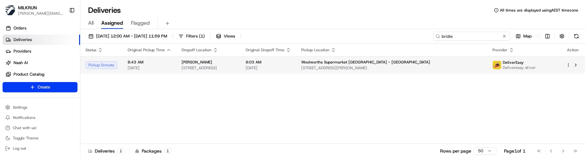
type input "bridie"
click at [235, 65] on div "bridie waterreus" at bounding box center [209, 62] width 54 height 5
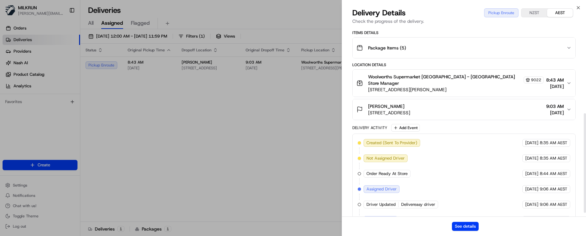
scroll to position [172, 0]
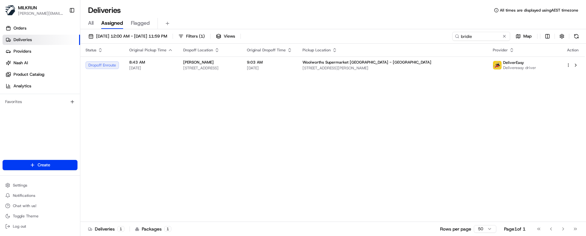
click at [420, 158] on div "Status Original Pickup Time Dropoff Location Original Dropoff Time Pickup Locat…" at bounding box center [332, 133] width 504 height 178
click at [292, 67] on span "[DATE]" at bounding box center [269, 68] width 45 height 5
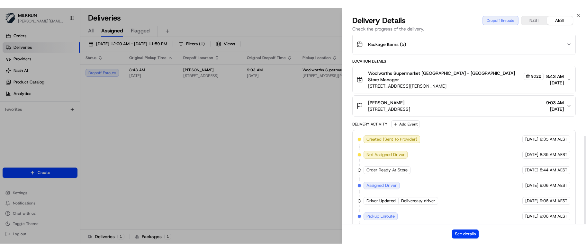
scroll to position [218, 0]
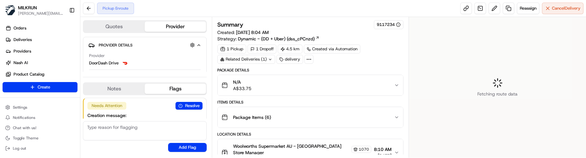
scroll to position [27, 0]
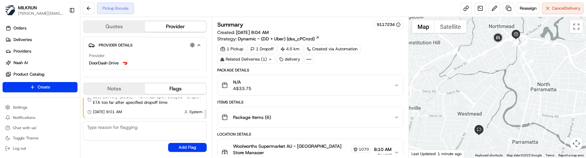
click at [140, 144] on div "Needs Attention Resolve Creation message: Late delivery (LOLS) - 45mins | Dropo…" at bounding box center [145, 124] width 124 height 59
click at [133, 154] on div "Needs Attention Resolve Creation message: Late delivery (LOLS) - 45mins | Dropo…" at bounding box center [145, 124] width 124 height 59
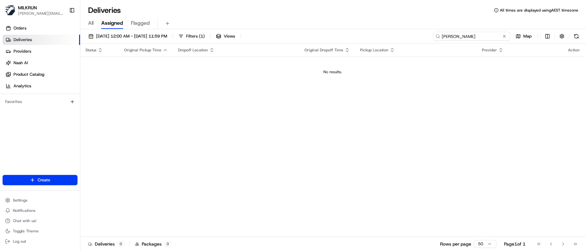
drag, startPoint x: 493, startPoint y: 39, endPoint x: 287, endPoint y: 28, distance: 206.5
click at [290, 29] on div "Deliveries All times are displayed using AEST timezone All Assigned Flagged 17/…" at bounding box center [332, 125] width 505 height 251
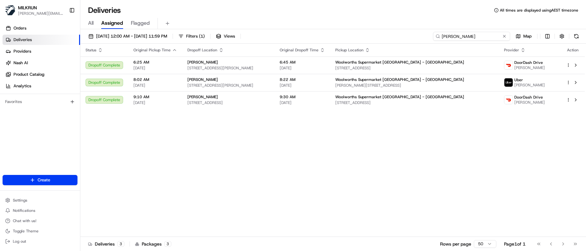
drag, startPoint x: 464, startPoint y: 39, endPoint x: 355, endPoint y: 28, distance: 109.4
click at [355, 28] on div "Deliveries All times are displayed using AEST timezone All Assigned Flagged 17/…" at bounding box center [332, 125] width 505 height 251
click at [279, 158] on div "Status Original Pickup Time Dropoff Location Original Dropoff Time Pickup Locat…" at bounding box center [332, 140] width 504 height 193
drag, startPoint x: 499, startPoint y: 34, endPoint x: 302, endPoint y: 39, distance: 196.7
click at [304, 39] on div "17/08/2025 12:00 AM - 24/08/2025 11:59 PM Filters ( 1 ) Views michaela Map" at bounding box center [332, 38] width 505 height 12
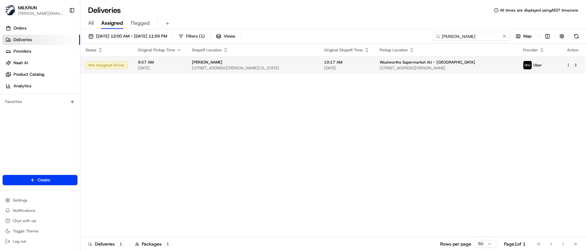
type input "neil grif"
click at [567, 65] on html "MILKRUN marcellina.berwick@woolworths.co.nz Toggle Sidebar Orders Deliveries Pr…" at bounding box center [293, 125] width 586 height 251
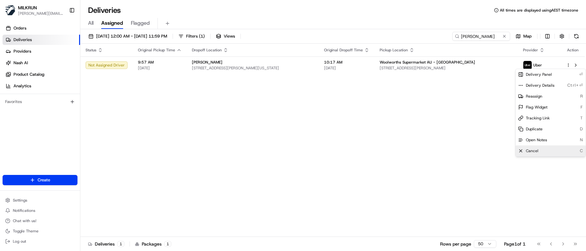
click at [550, 151] on div "Cancel C" at bounding box center [550, 151] width 70 height 11
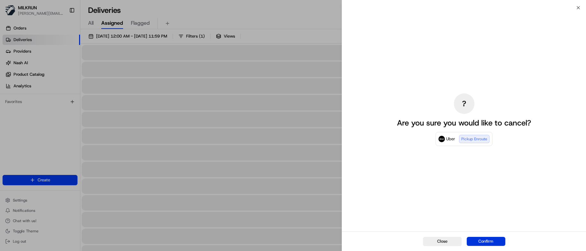
click at [498, 158] on button "Confirm" at bounding box center [485, 241] width 39 height 9
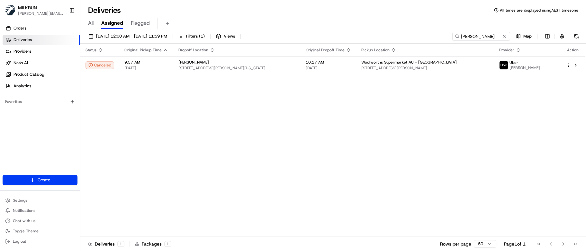
click at [356, 158] on div "Status Original Pickup Time Dropoff Location Original Dropoff Time Pickup Locat…" at bounding box center [332, 140] width 504 height 193
click at [349, 158] on div "Status Original Pickup Time Dropoff Location Original Dropoff Time Pickup Locat…" at bounding box center [332, 140] width 504 height 193
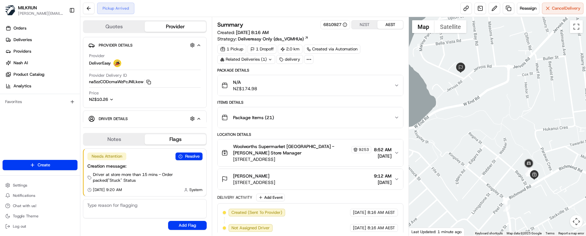
click at [129, 209] on textarea at bounding box center [145, 208] width 124 height 19
click at [111, 141] on button "Notes" at bounding box center [114, 139] width 61 height 10
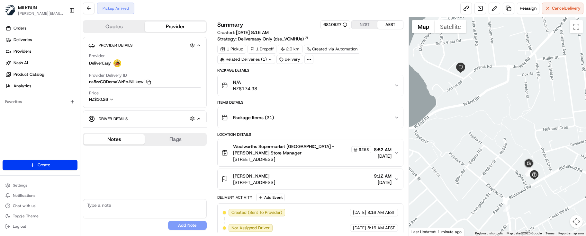
click at [132, 207] on textarea at bounding box center [145, 208] width 124 height 19
paste textarea "Good XXXX Team🌞️ Please can you deliver this order ASAP as the customer has bee…"
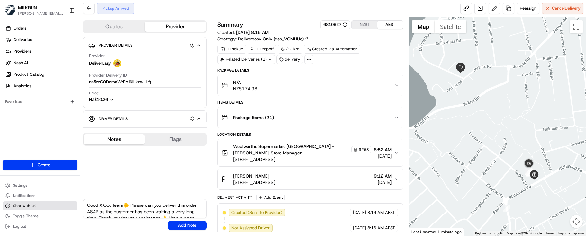
drag, startPoint x: 110, startPoint y: 205, endPoint x: 75, endPoint y: 203, distance: 35.1
click at [75, 203] on div "MILKRUN [EMAIL_ADDRESS][DOMAIN_NAME] Toggle Sidebar Orders Deliveries Providers…" at bounding box center [293, 118] width 586 height 236
click at [122, 205] on textarea "Kia Ora Team🌞️ Please can you deliver this order ASAP as the customer has been …" at bounding box center [145, 208] width 124 height 19
drag, startPoint x: 161, startPoint y: 205, endPoint x: 192, endPoint y: 205, distance: 31.2
click at [192, 205] on textarea "Kia Ora Team🌞️ Order is already packed and ready for pick-up. Please can you de…" at bounding box center [145, 208] width 124 height 19
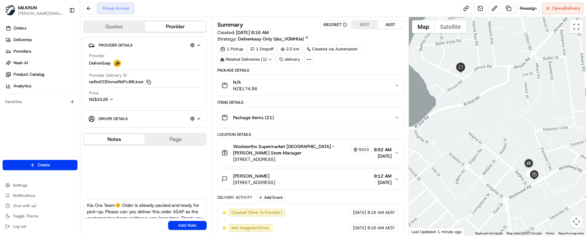
click at [172, 210] on textarea "Kia Ora Team🌞️ Order is already packed and ready for pick-up. Please can you de…" at bounding box center [145, 208] width 124 height 19
type textarea "Kia Ora Team🌞️ Order is already packed and ready for pick-up. Please can you de…"
click at [197, 223] on button "Add Note" at bounding box center [187, 225] width 39 height 9
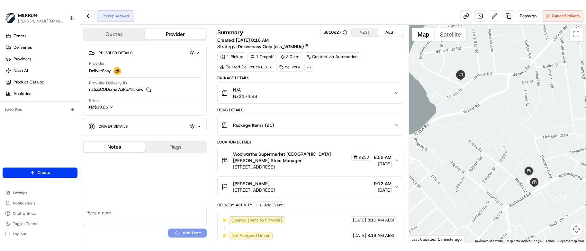
scroll to position [0, 0]
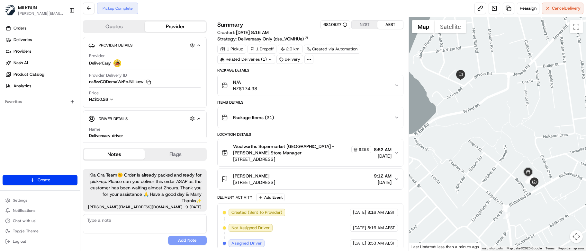
click at [136, 233] on textarea at bounding box center [145, 223] width 124 height 19
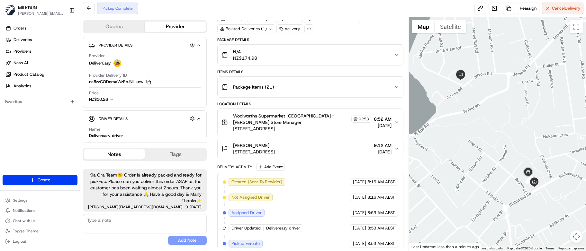
scroll to position [67, 0]
